Goal: Task Accomplishment & Management: Complete application form

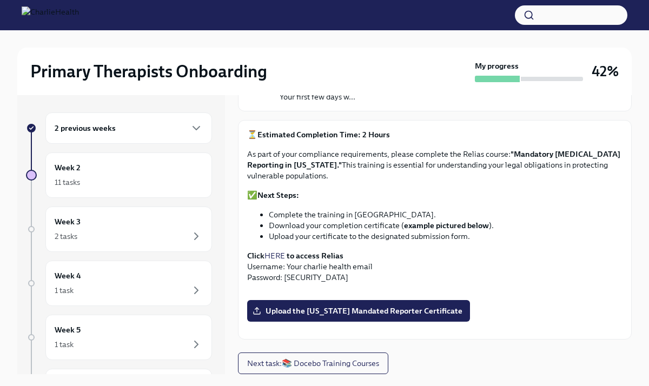
scroll to position [310, 0]
click at [373, 316] on span "Upload the [US_STATE] Mandated Reporter Certificate" at bounding box center [359, 311] width 208 height 11
click at [0, 0] on input "Upload the [US_STATE] Mandated Reporter Certificate" at bounding box center [0, 0] width 0 height 0
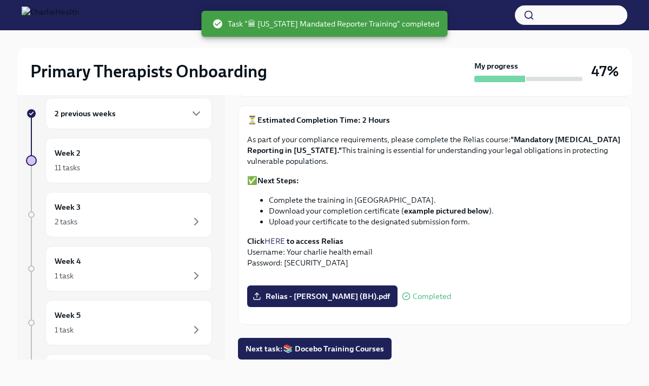
scroll to position [18, 0]
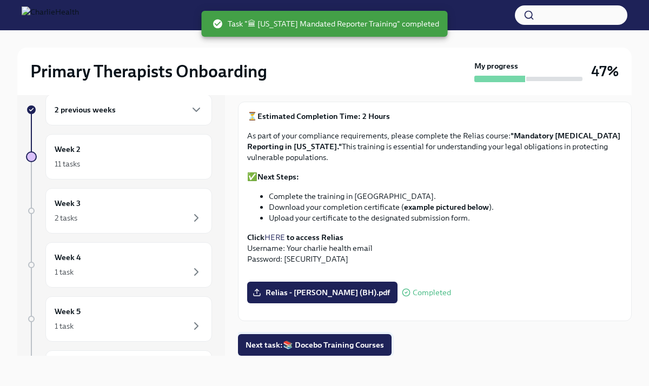
click at [341, 348] on span "Next task : 📚 Docebo Training Courses" at bounding box center [315, 345] width 138 height 11
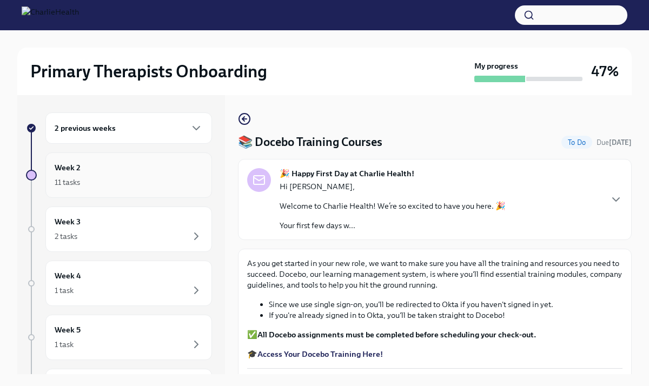
click at [72, 185] on div "11 tasks" at bounding box center [67, 182] width 25 height 11
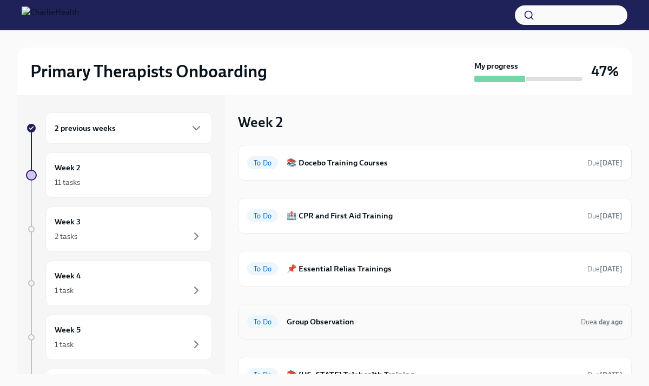
click at [327, 326] on h6 "Group Observation" at bounding box center [430, 322] width 286 height 12
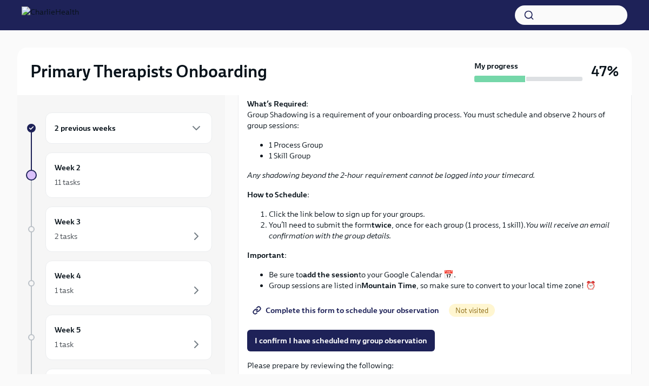
scroll to position [83, 0]
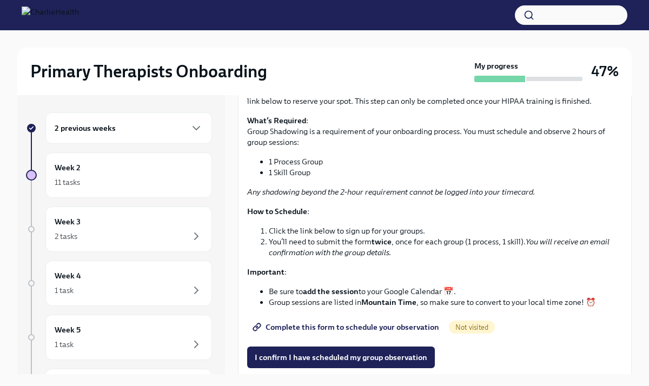
click at [326, 329] on span "Complete this form to schedule your observation" at bounding box center [347, 327] width 184 height 11
click at [296, 360] on span "I confirm I have scheduled my group observation" at bounding box center [341, 357] width 173 height 11
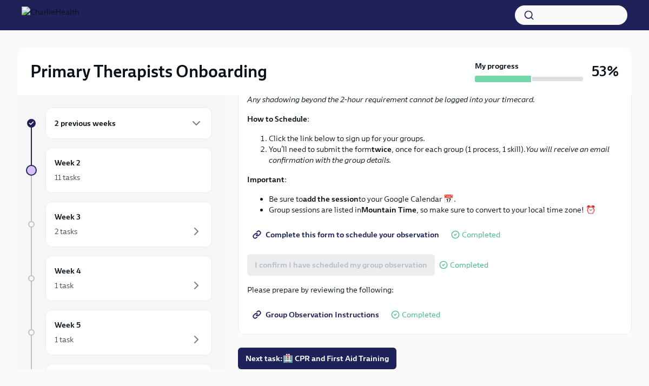
scroll to position [18, 0]
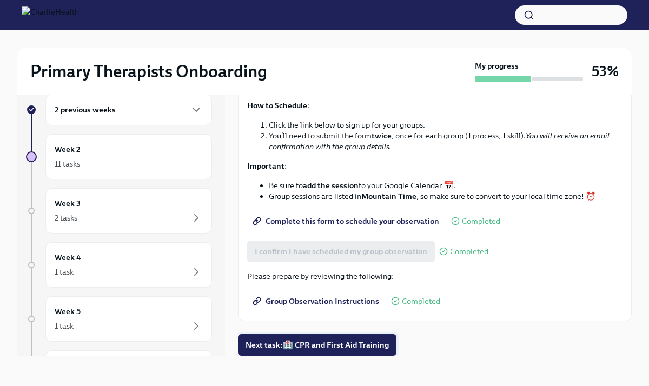
click at [300, 346] on span "Next task : 🏥 CPR and First Aid Training" at bounding box center [317, 345] width 143 height 11
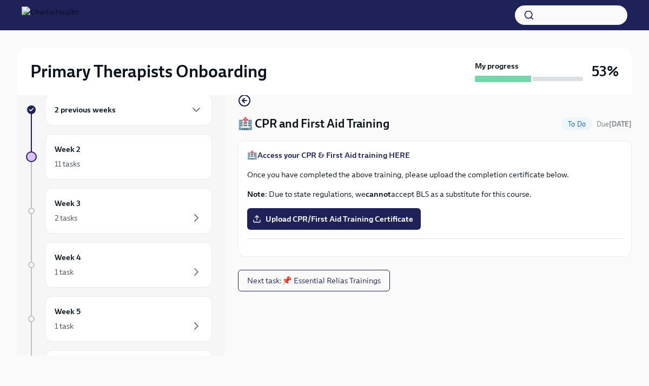
click at [337, 158] on strong "Access your CPR & First Aid training HERE" at bounding box center [333, 155] width 152 height 10
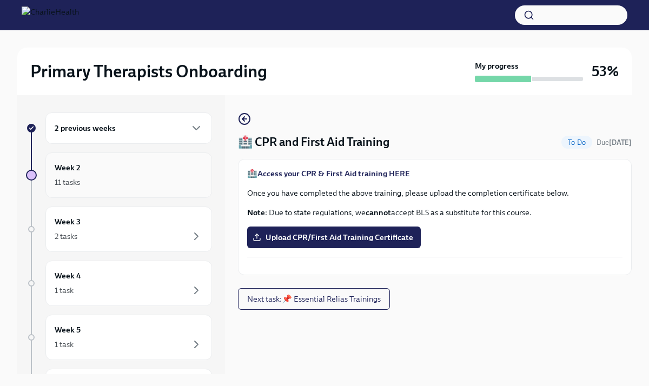
click at [70, 170] on h6 "Week 2" at bounding box center [68, 168] width 26 height 12
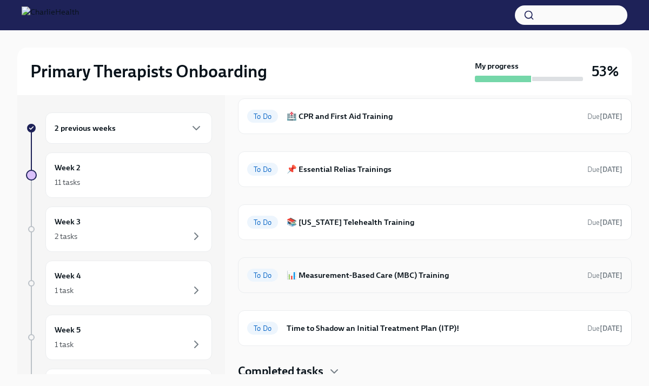
scroll to position [105, 0]
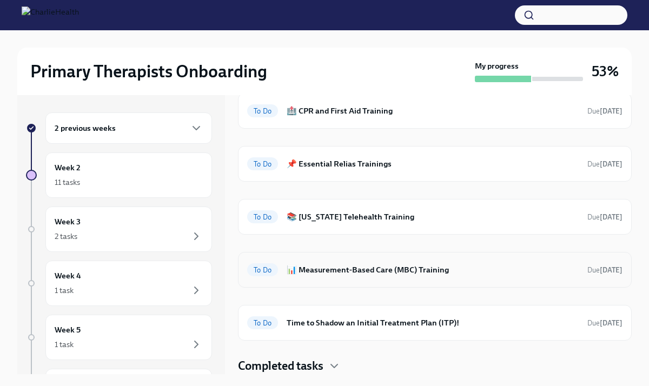
click at [320, 269] on h6 "📊 Measurement-Based Care (MBC) Training" at bounding box center [433, 270] width 292 height 12
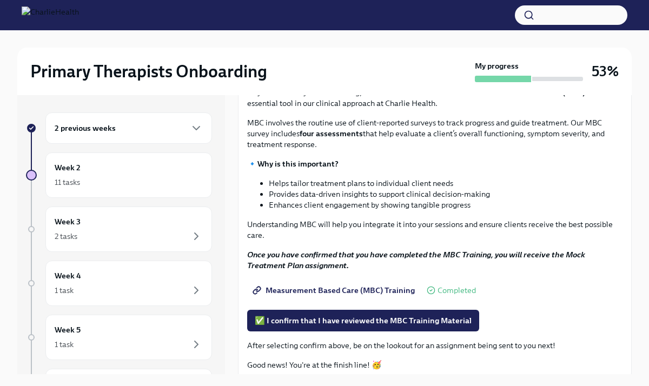
scroll to position [82, 0]
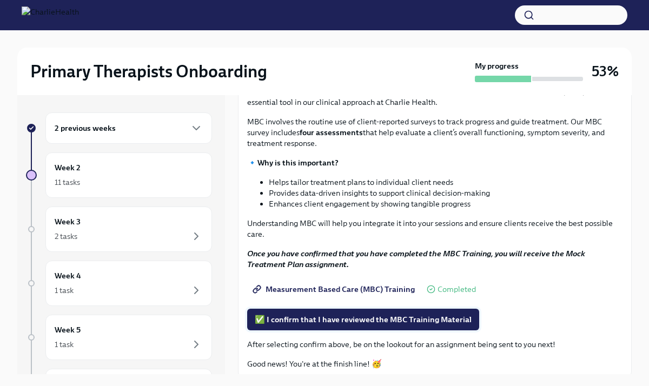
click at [329, 322] on span "✅ I confirm that I have reviewed the MBC Training Material" at bounding box center [363, 319] width 217 height 11
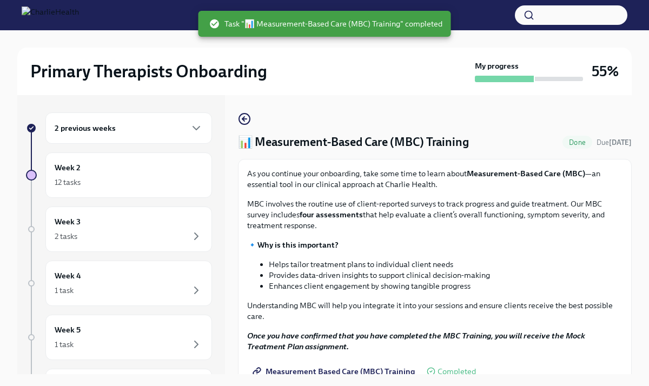
scroll to position [0, 0]
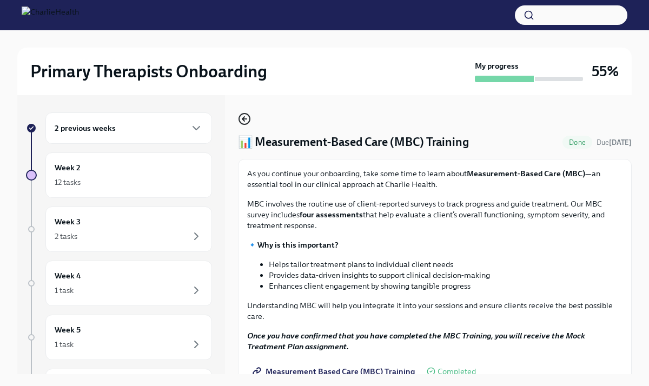
click at [244, 122] on icon "button" at bounding box center [244, 118] width 13 height 13
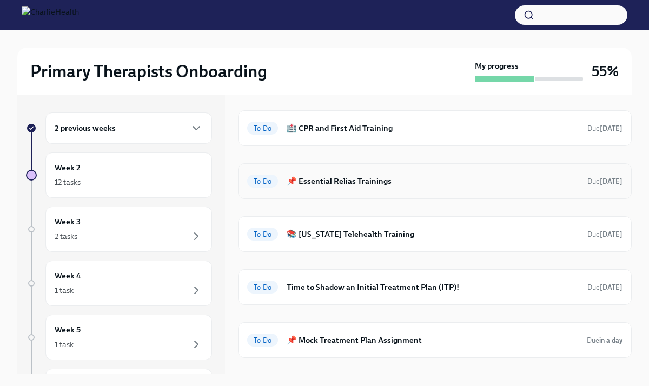
scroll to position [94, 0]
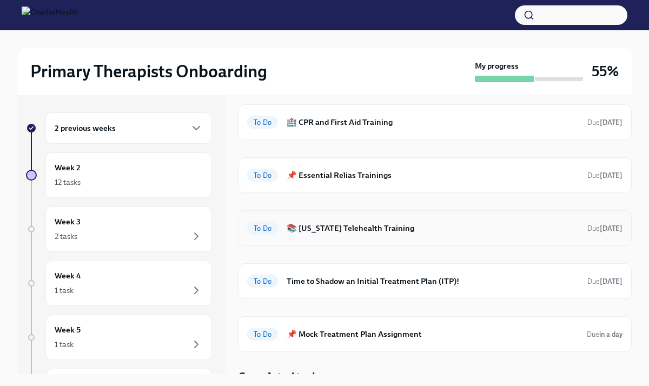
click at [334, 232] on h6 "📚 [US_STATE] Telehealth Training" at bounding box center [433, 228] width 292 height 12
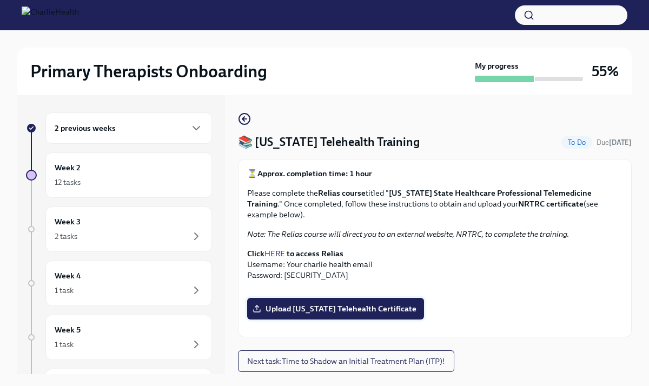
scroll to position [236, 0]
click at [336, 303] on span "Upload [US_STATE] Telehealth Certificate" at bounding box center [336, 308] width 162 height 11
click at [0, 0] on input "Upload [US_STATE] Telehealth Certificate" at bounding box center [0, 0] width 0 height 0
click at [363, 298] on label "Upload [US_STATE] Telehealth Certificate" at bounding box center [335, 309] width 177 height 22
click at [0, 0] on input "Upload [US_STATE] Telehealth Certificate" at bounding box center [0, 0] width 0 height 0
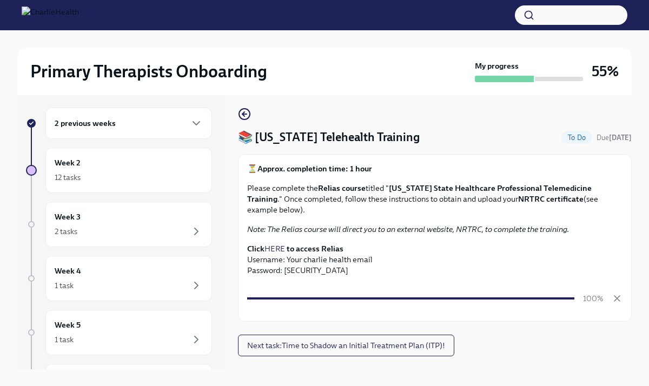
scroll to position [0, 0]
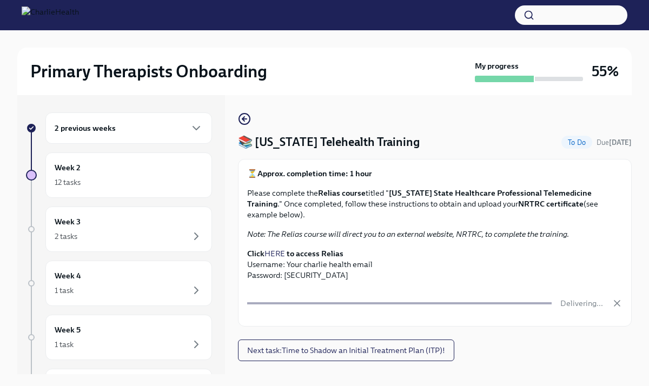
click at [472, 317] on button "Zoom image" at bounding box center [434, 317] width 375 height 0
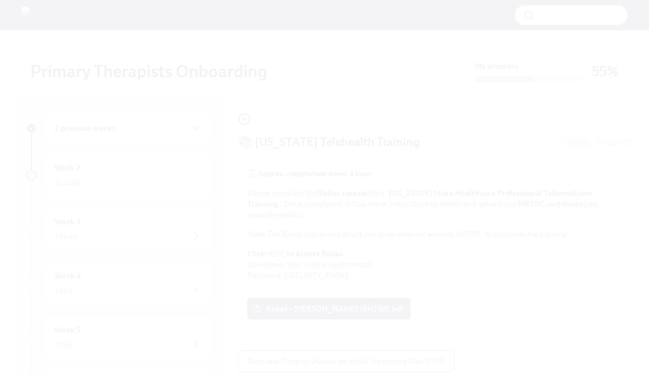
click at [541, 105] on button "Unzoom image" at bounding box center [324, 193] width 649 height 386
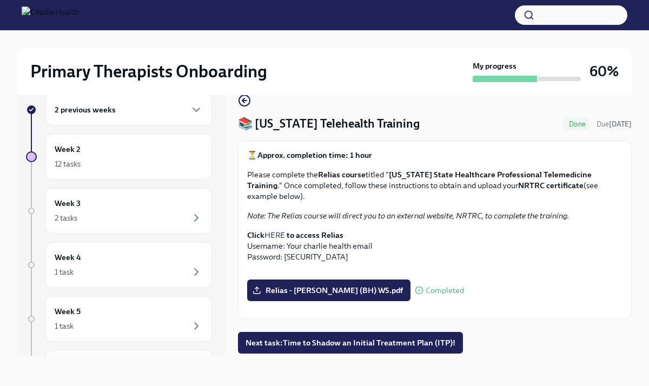
scroll to position [84, 0]
click at [184, 160] on div "12 tasks" at bounding box center [129, 163] width 148 height 13
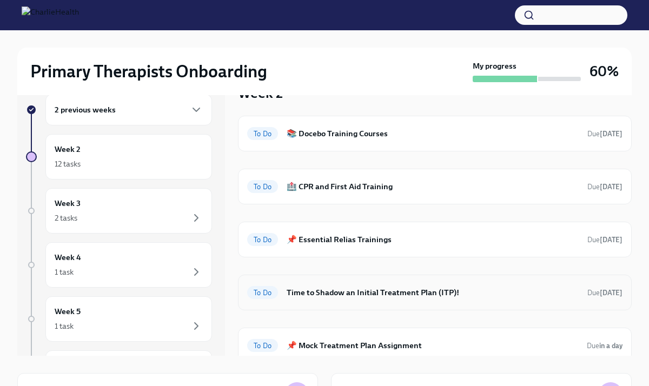
scroll to position [11, 0]
click at [197, 223] on icon "button" at bounding box center [196, 217] width 13 height 13
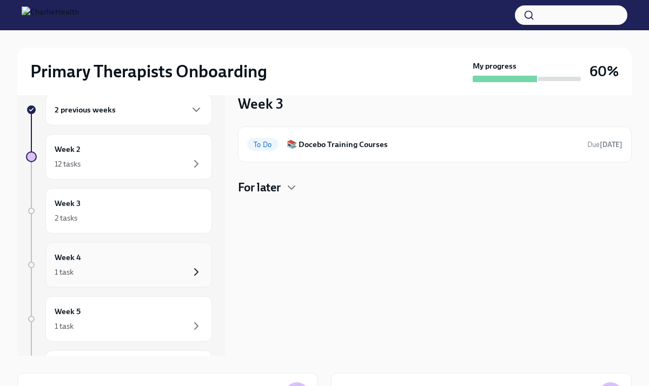
click at [197, 275] on icon "button" at bounding box center [196, 272] width 13 height 13
click at [197, 328] on icon "button" at bounding box center [196, 326] width 13 height 13
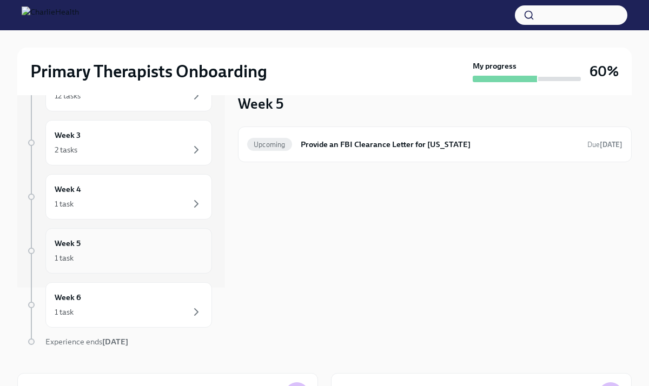
scroll to position [70, 0]
click at [196, 315] on icon "button" at bounding box center [196, 310] width 13 height 13
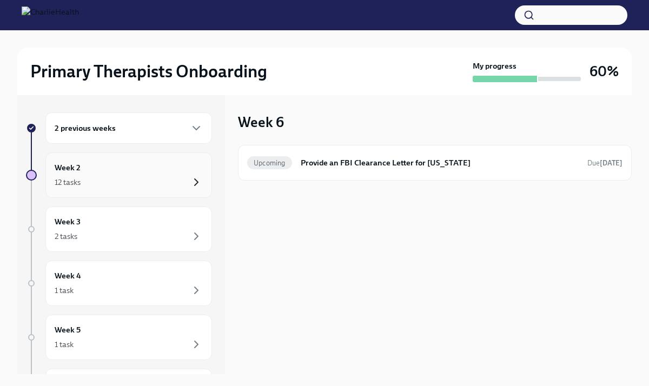
click at [197, 185] on icon "button" at bounding box center [196, 182] width 13 height 13
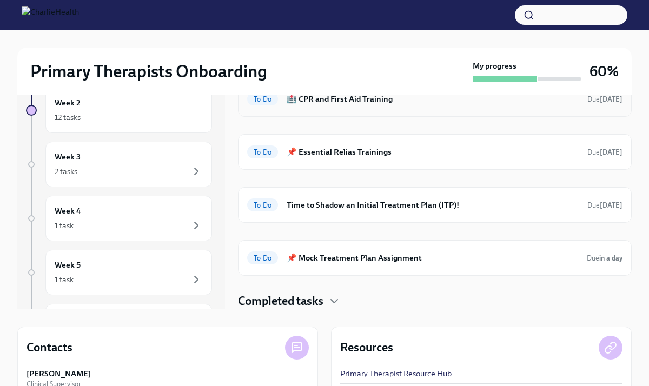
scroll to position [67, 0]
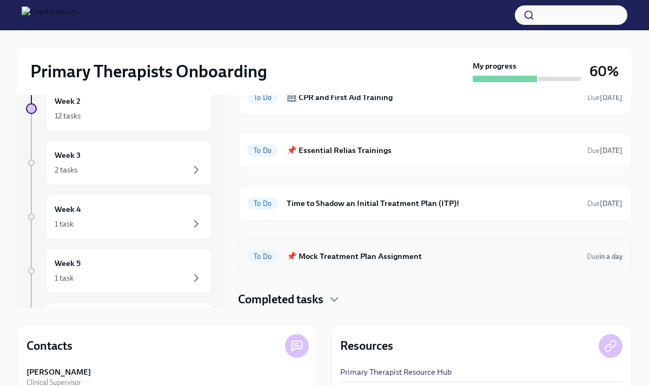
click at [348, 257] on h6 "📌 Mock Treatment Plan Assignment" at bounding box center [432, 256] width 291 height 12
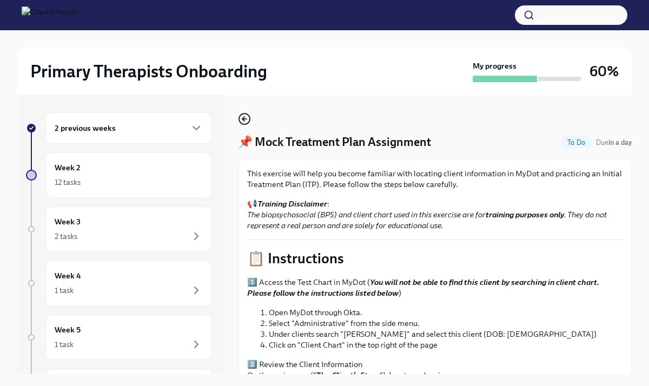
click at [244, 122] on icon "button" at bounding box center [244, 118] width 13 height 13
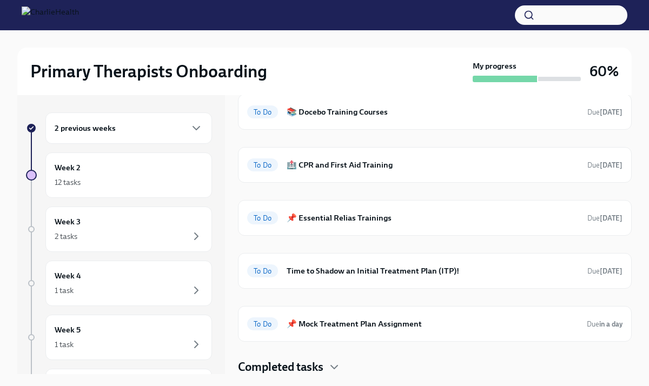
scroll to position [52, 0]
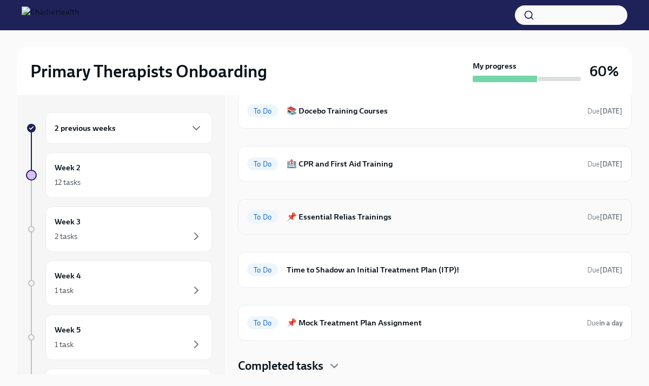
click at [349, 219] on h6 "📌 Essential Relias Trainings" at bounding box center [433, 217] width 292 height 12
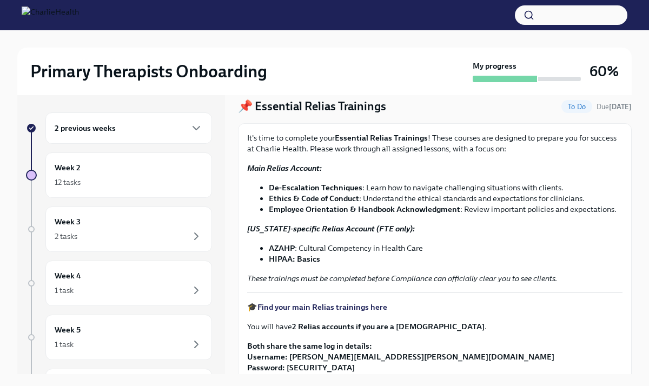
scroll to position [37, 0]
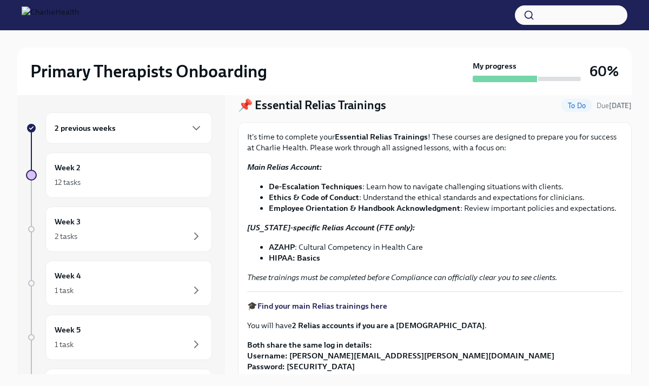
click at [335, 187] on strong "De-Escalation Techniques" at bounding box center [316, 187] width 94 height 10
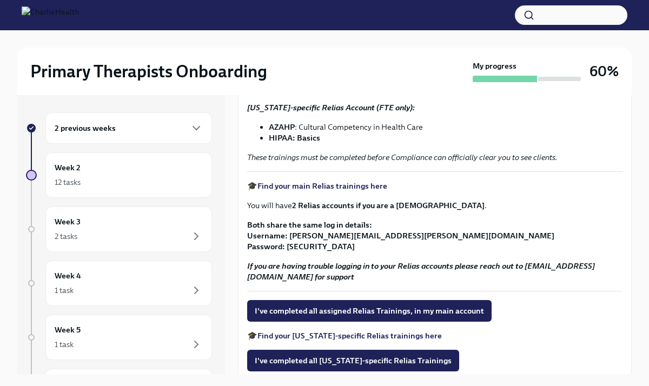
scroll to position [152, 0]
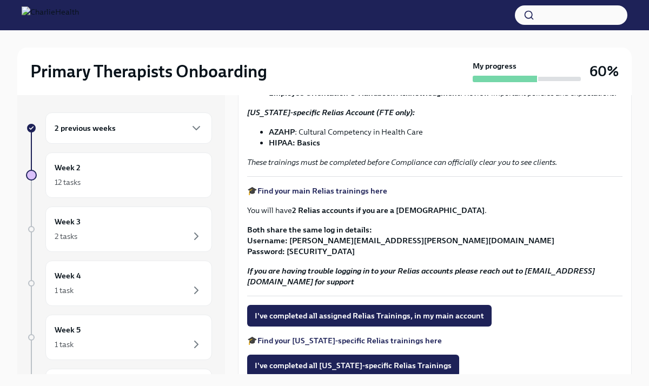
click at [286, 132] on strong "AZAHP" at bounding box center [282, 132] width 26 height 10
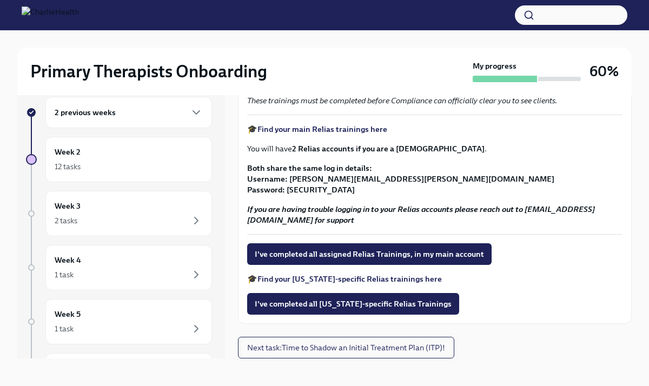
scroll to position [18, 0]
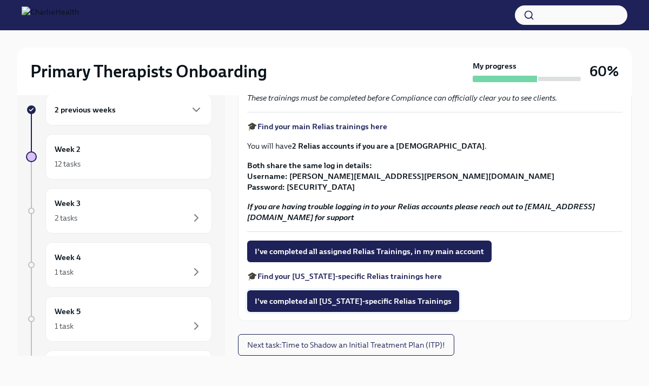
click at [350, 301] on span "I've completed all [US_STATE]-specific Relias Trainings" at bounding box center [353, 301] width 197 height 11
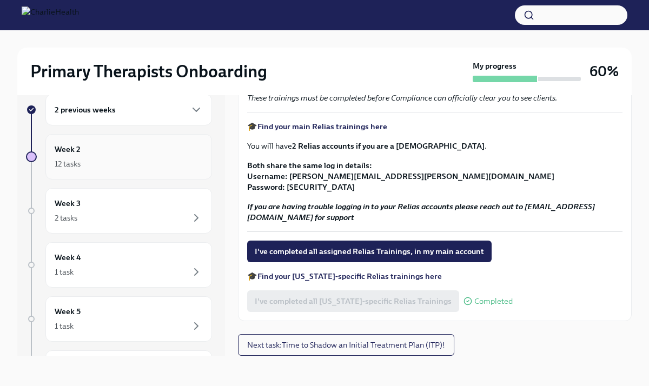
click at [188, 151] on div "Week 2 12 tasks" at bounding box center [129, 156] width 148 height 27
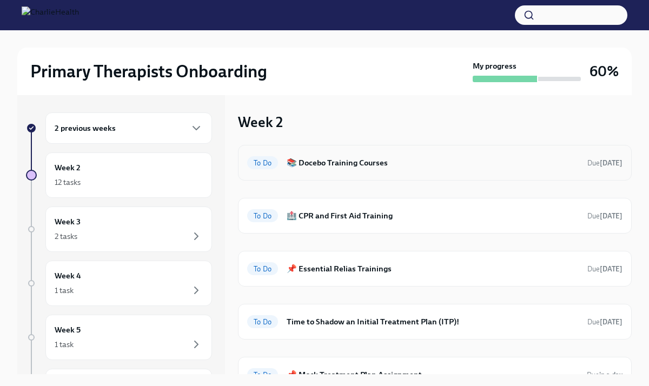
click at [363, 157] on h6 "📚 Docebo Training Courses" at bounding box center [433, 163] width 292 height 12
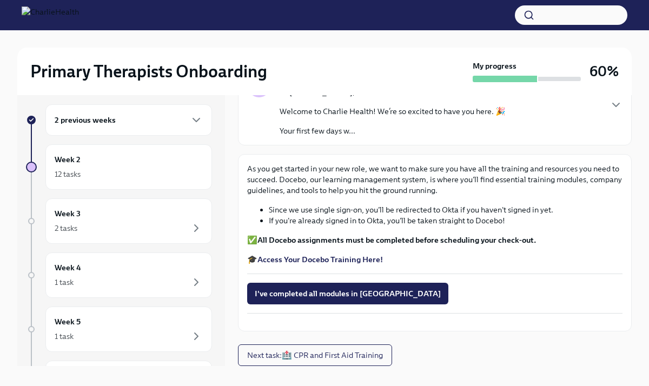
scroll to position [9, 0]
click at [340, 254] on strong "Access Your Docebo Training Here!" at bounding box center [319, 259] width 125 height 10
